Goal: Task Accomplishment & Management: Use online tool/utility

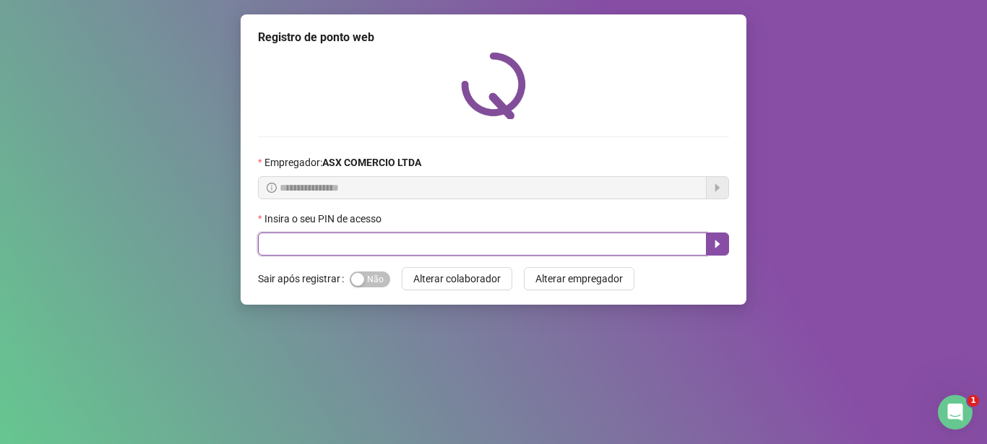
click at [264, 247] on input "text" at bounding box center [482, 244] width 449 height 23
type input "*****"
click at [709, 246] on button "button" at bounding box center [717, 244] width 23 height 23
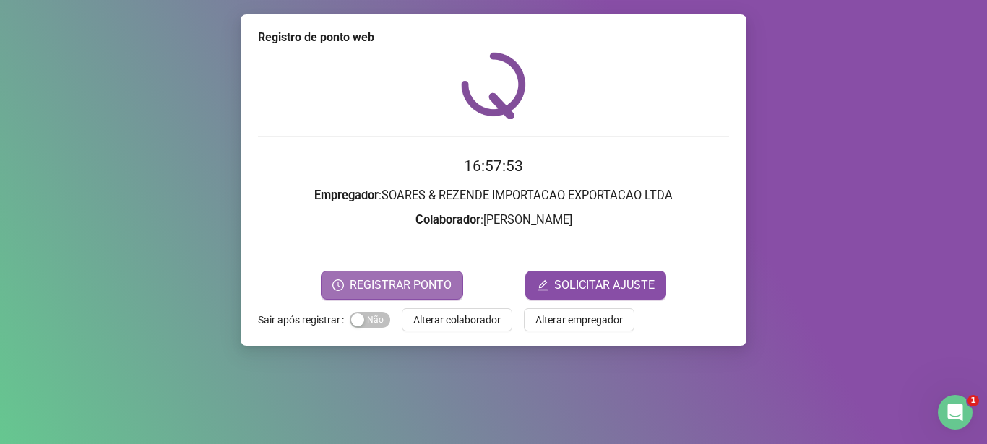
click at [361, 280] on span "REGISTRAR PONTO" at bounding box center [401, 285] width 102 height 17
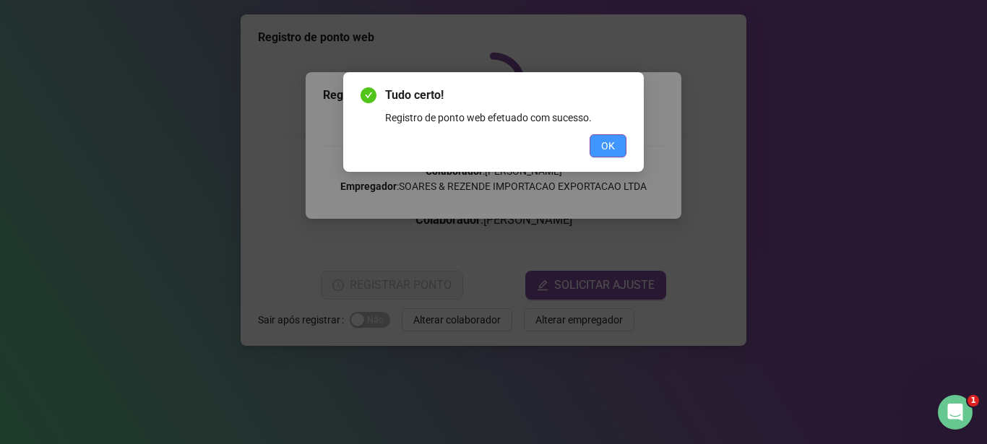
click at [613, 139] on span "OK" at bounding box center [608, 146] width 14 height 16
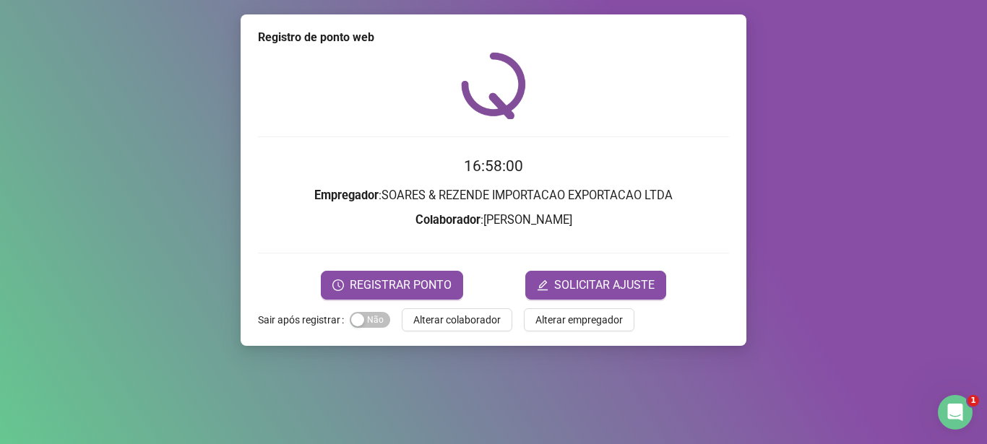
click at [481, 306] on div "Registro de ponto web 16:58:00 Empregador : SOARES & REZENDE IMPORTACAO EXPORTA…" at bounding box center [494, 180] width 506 height 332
click at [479, 305] on div "Registro de ponto web 16:58:01 Empregador : SOARES & REZENDE IMPORTACAO EXPORTA…" at bounding box center [494, 180] width 506 height 332
click at [474, 321] on span "Alterar colaborador" at bounding box center [456, 320] width 87 height 16
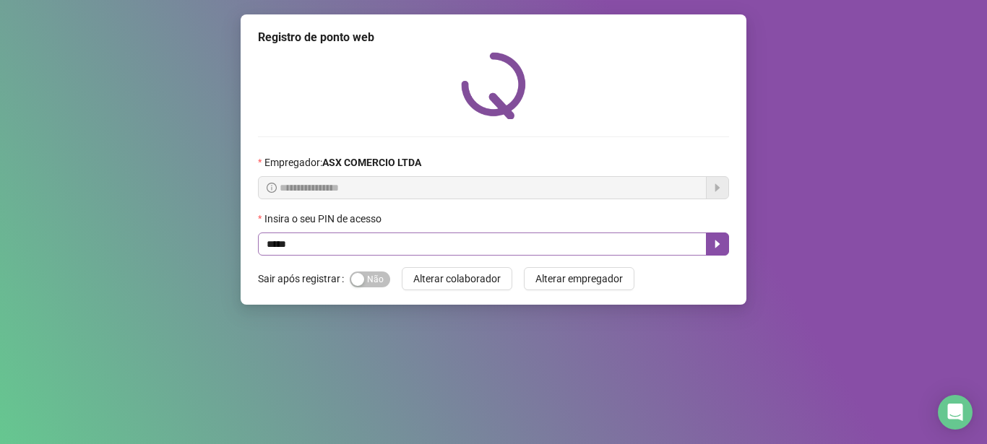
type input "*****"
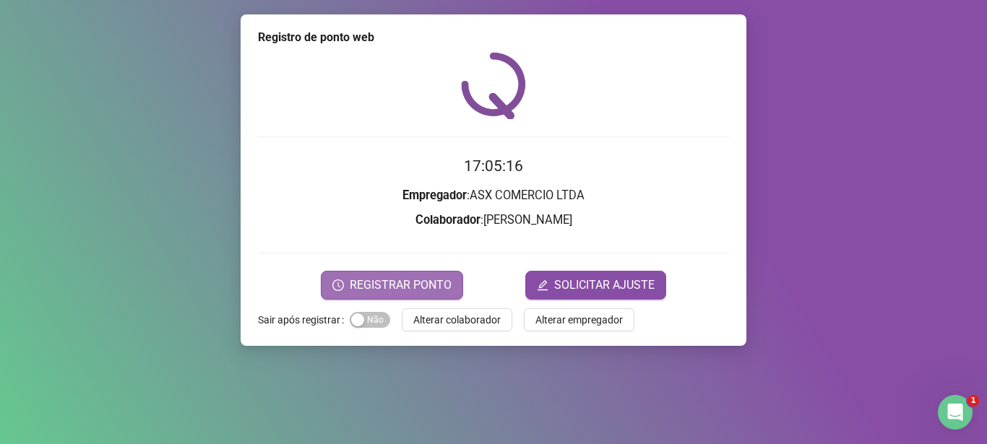
click at [395, 281] on span "REGISTRAR PONTO" at bounding box center [401, 285] width 102 height 17
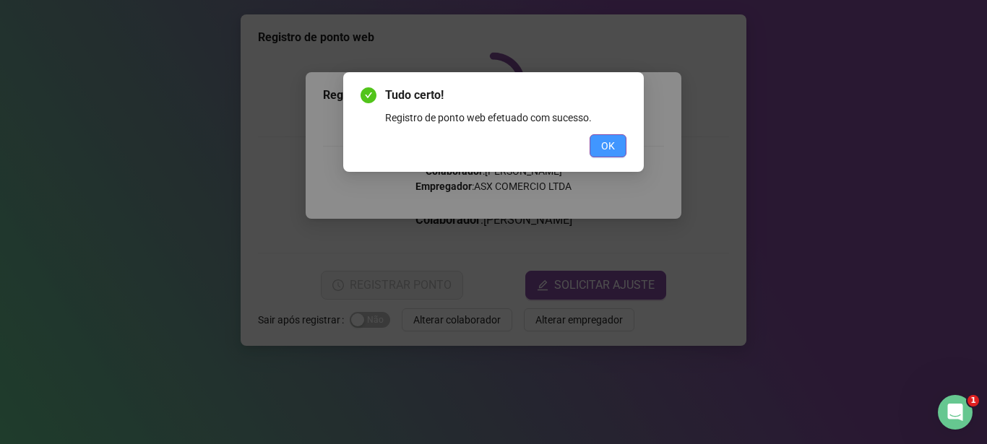
click at [620, 144] on button "OK" at bounding box center [607, 145] width 37 height 23
